Goal: Book appointment/travel/reservation

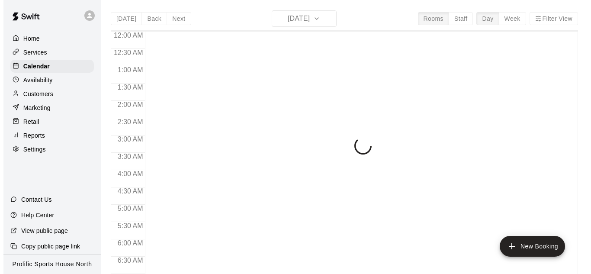
scroll to position [554, 0]
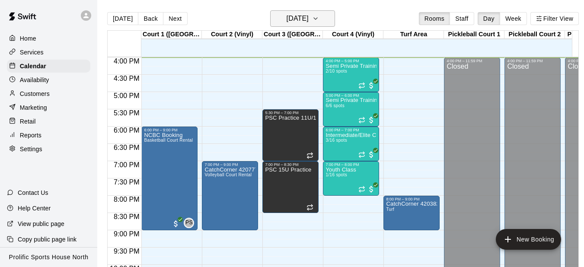
click at [305, 16] on h6 "[DATE]" at bounding box center [298, 19] width 22 height 12
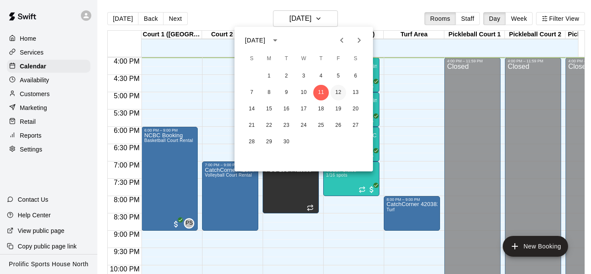
click at [333, 96] on button "12" at bounding box center [338, 93] width 16 height 16
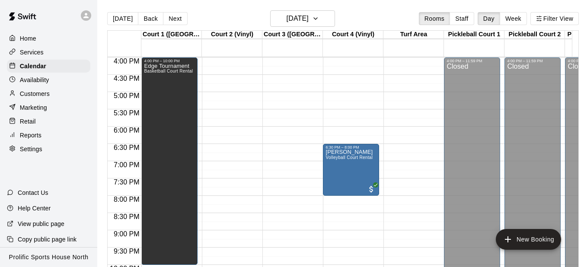
click at [87, 15] on icon at bounding box center [85, 15] width 5 height 5
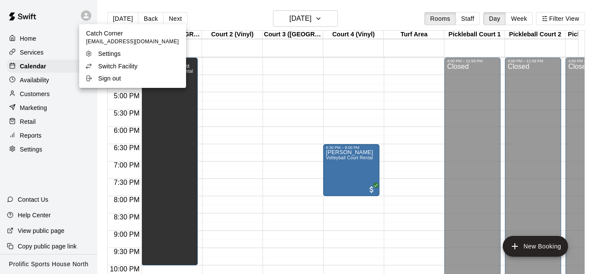
click at [121, 70] on p "Switch Facility" at bounding box center [117, 66] width 39 height 9
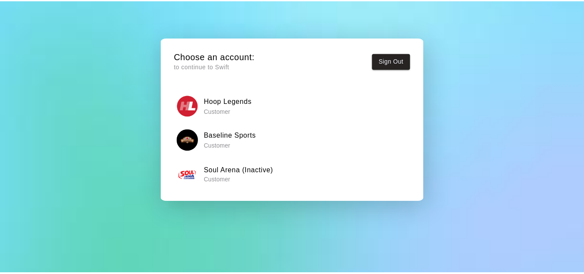
scroll to position [66, 0]
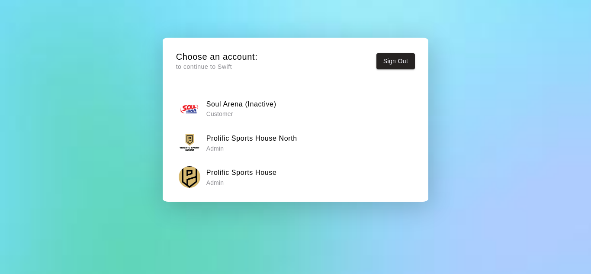
click at [278, 170] on div "Prolific Sports House Admin" at bounding box center [295, 177] width 233 height 22
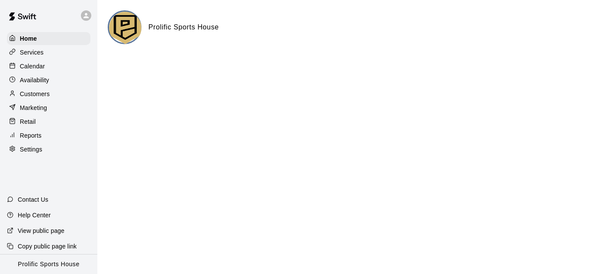
click at [47, 65] on div "Calendar" at bounding box center [48, 66] width 83 height 13
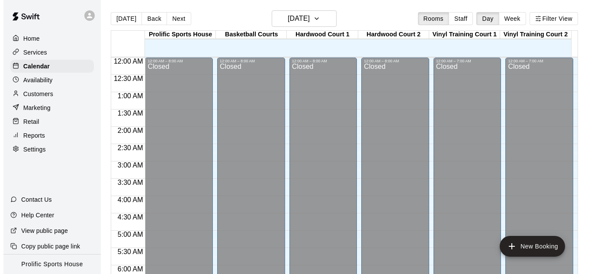
scroll to position [554, 0]
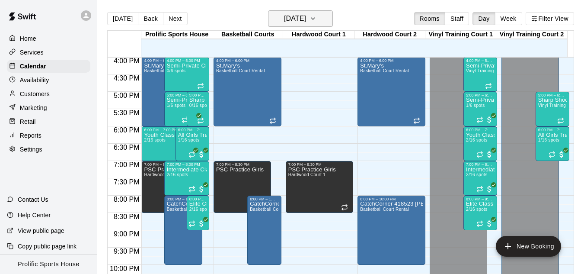
click at [320, 21] on button "[DATE]" at bounding box center [300, 18] width 65 height 16
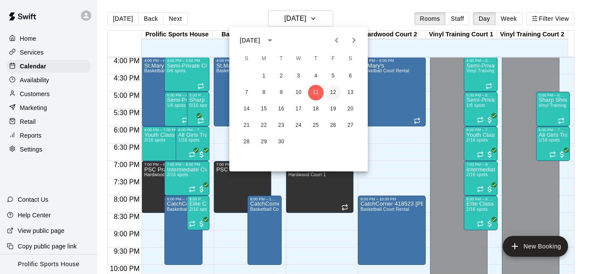
click at [329, 98] on button "12" at bounding box center [333, 93] width 16 height 16
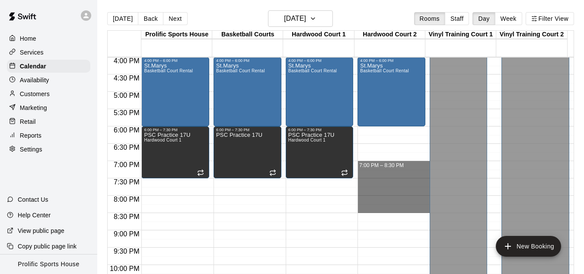
drag, startPoint x: 388, startPoint y: 166, endPoint x: 388, endPoint y: 210, distance: 44.1
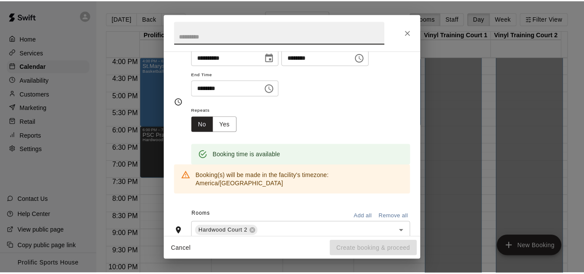
scroll to position [0, 0]
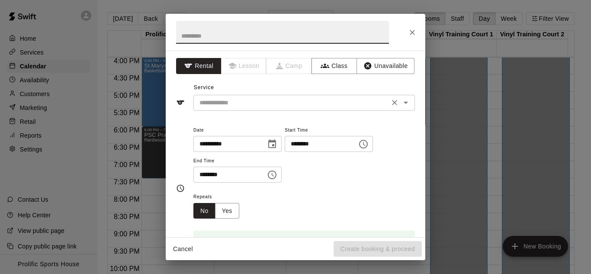
click at [260, 102] on input "text" at bounding box center [291, 102] width 191 height 11
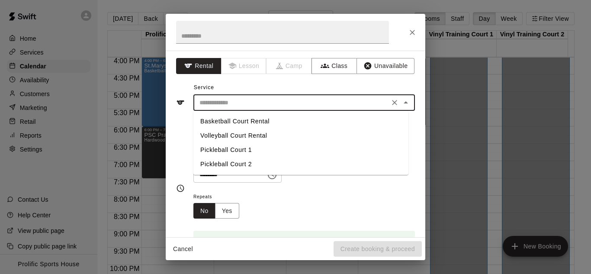
click at [235, 122] on li "Basketball Court Rental" at bounding box center [300, 121] width 215 height 14
type input "**********"
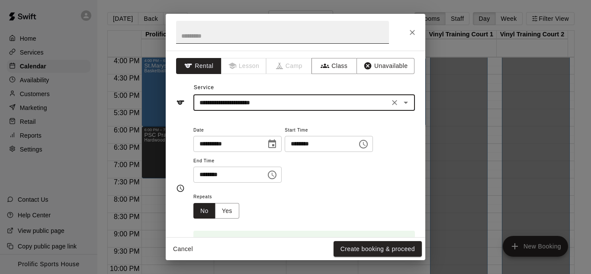
click at [251, 42] on input "text" at bounding box center [282, 32] width 213 height 23
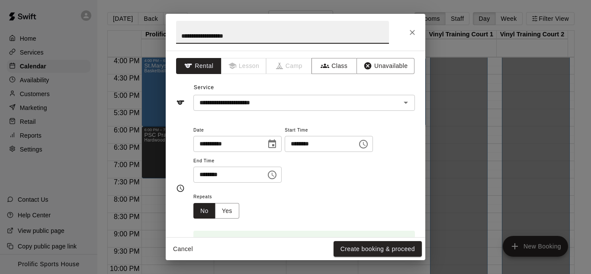
paste input "**********"
type input "**********"
click at [348, 240] on div "Cancel Create booking & proceed" at bounding box center [296, 248] width 260 height 23
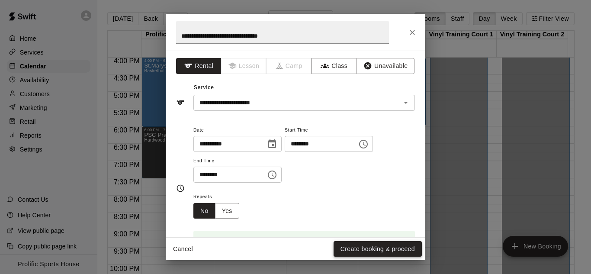
click at [350, 251] on button "Create booking & proceed" at bounding box center [377, 249] width 88 height 16
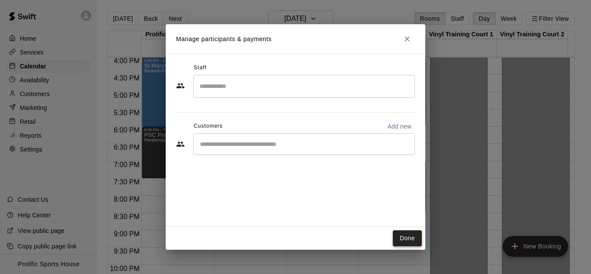
click at [408, 234] on button "Done" at bounding box center [407, 238] width 29 height 16
